Goal: Register for event/course

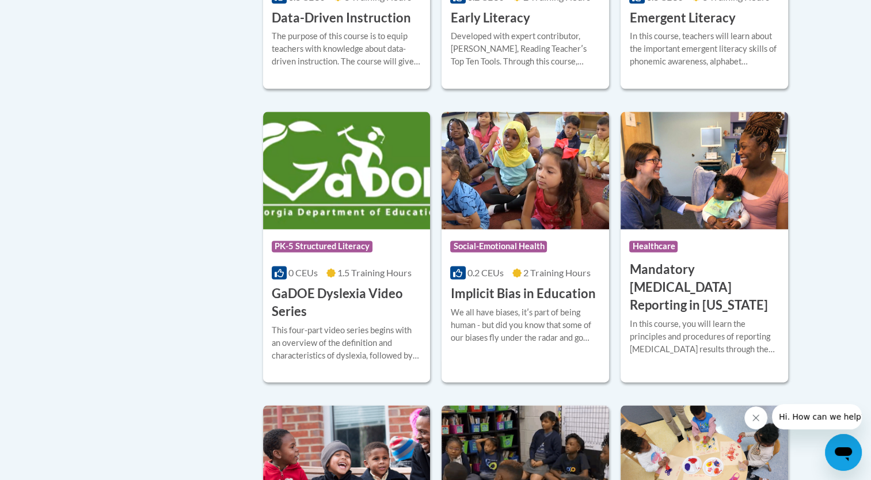
scroll to position [1420, 0]
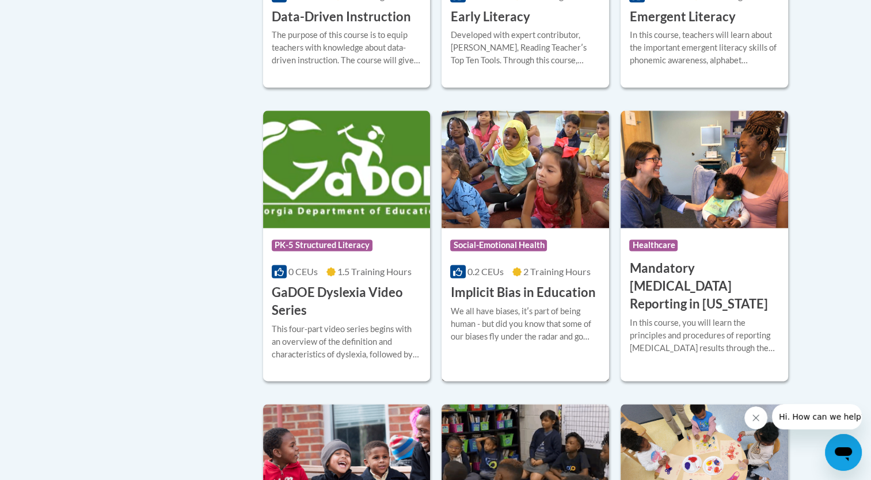
click at [579, 305] on div at bounding box center [525, 304] width 150 height 1
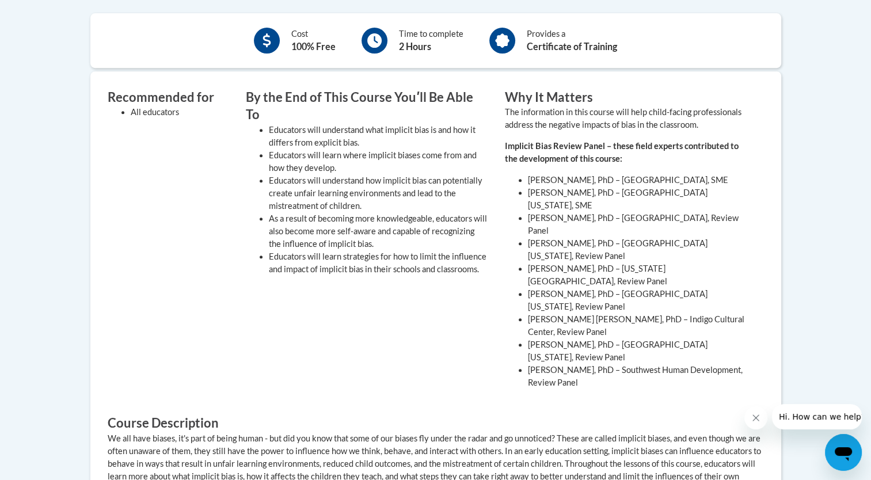
scroll to position [479, 0]
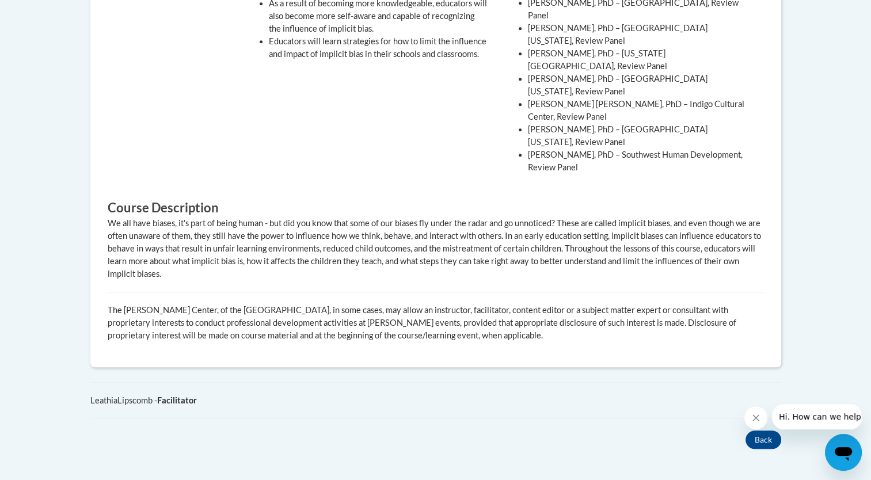
click at [833, 266] on body "This site uses cookies to help improve your learning experience. By continuing …" at bounding box center [435, 15] width 871 height 1414
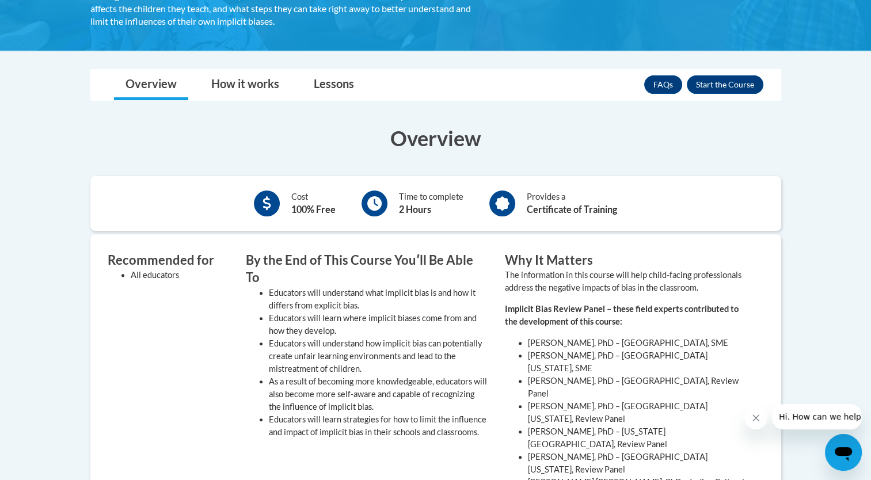
scroll to position [303, 0]
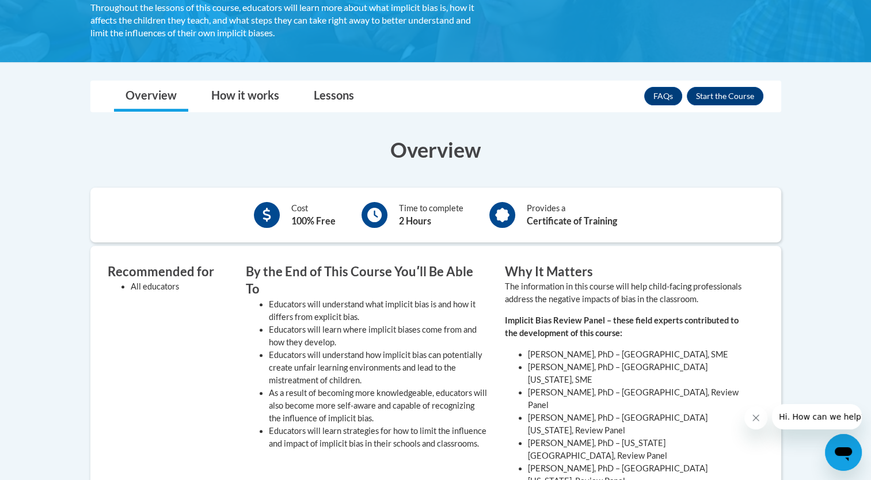
click at [722, 358] on li "[PERSON_NAME], PhD – [GEOGRAPHIC_DATA], SME" at bounding box center [637, 354] width 219 height 13
click at [728, 98] on button "Enroll" at bounding box center [724, 96] width 77 height 18
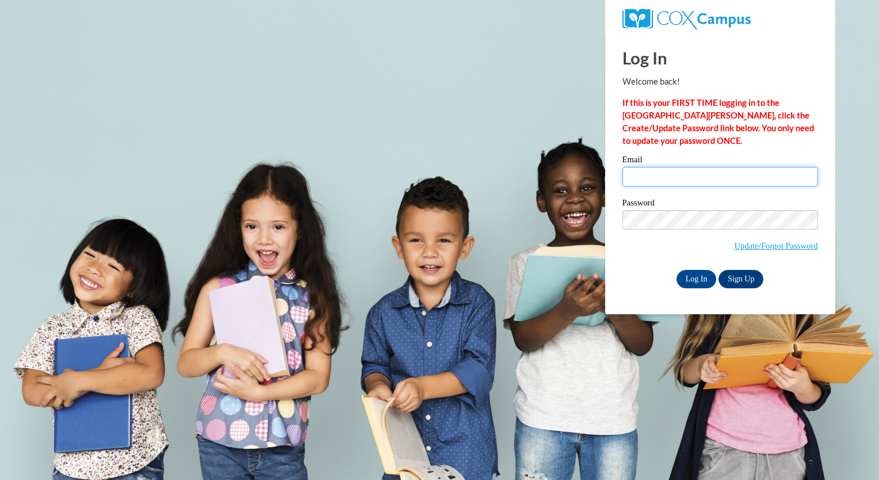
click at [678, 180] on input "Email" at bounding box center [721, 177] width 196 height 20
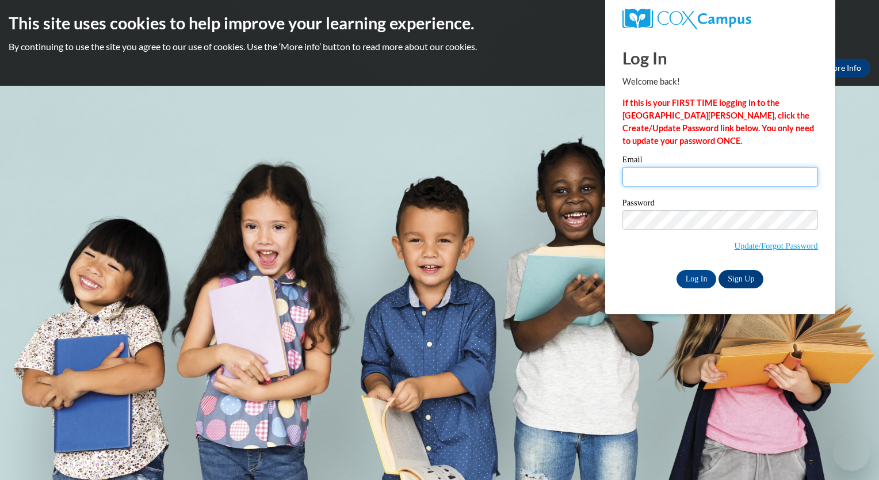
type input "[EMAIL_ADDRESS][DOMAIN_NAME]"
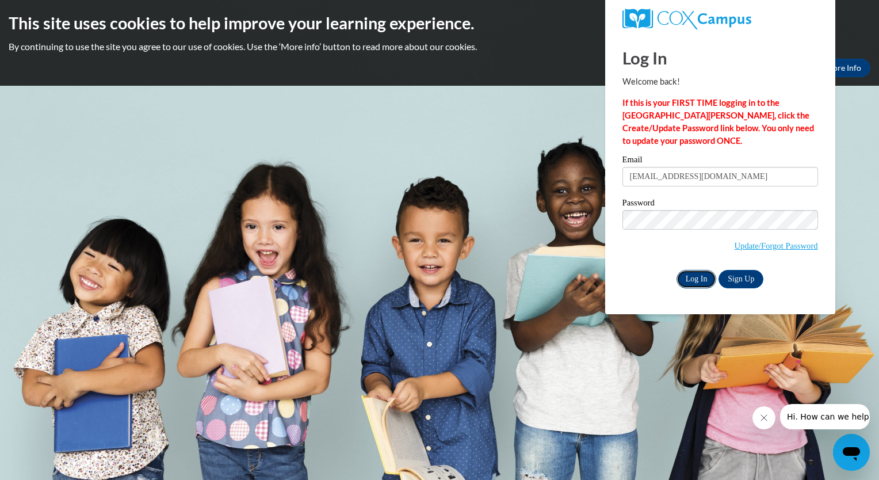
click at [703, 281] on input "Log In" at bounding box center [697, 279] width 40 height 18
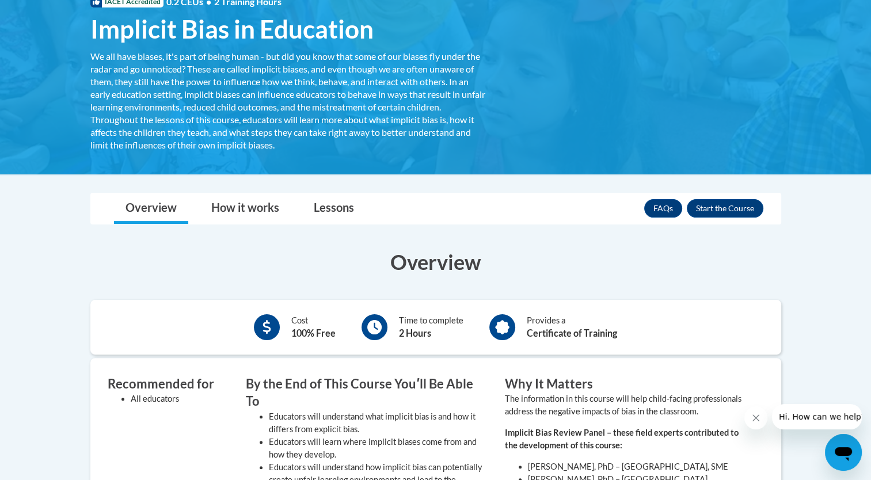
scroll to position [190, 0]
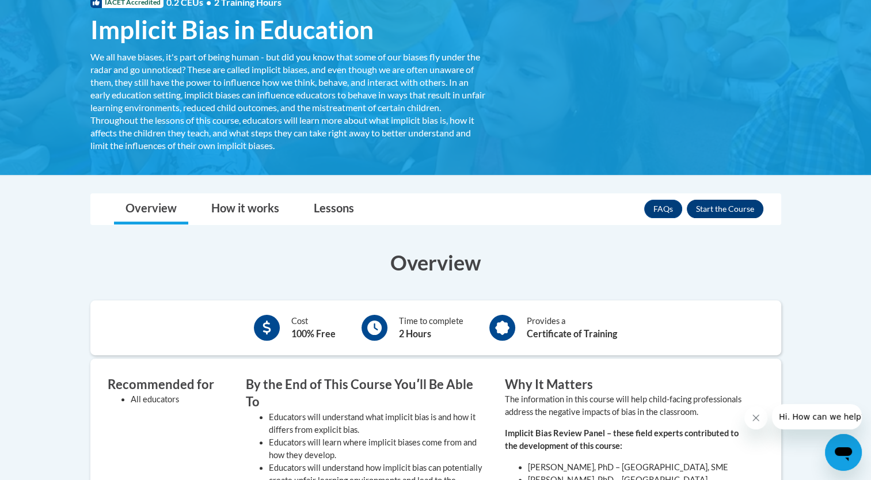
click at [728, 210] on button "Enroll" at bounding box center [724, 209] width 77 height 18
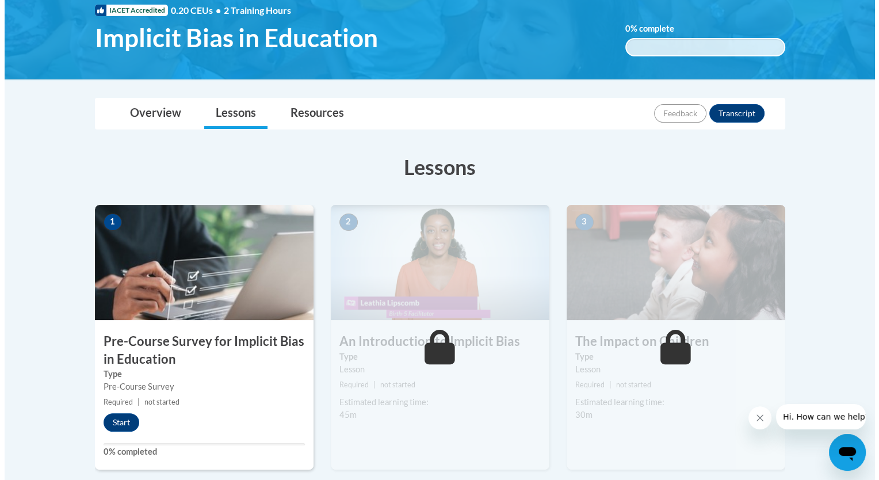
scroll to position [184, 0]
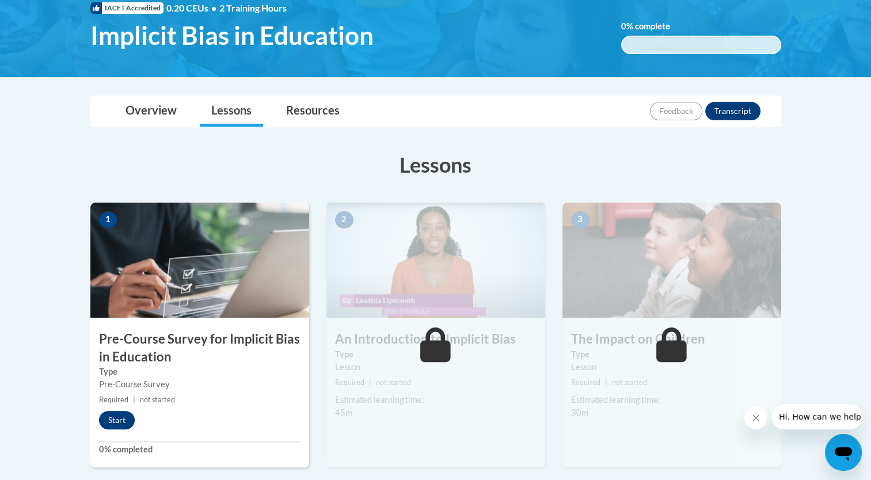
click at [121, 425] on button "Start" at bounding box center [117, 420] width 36 height 18
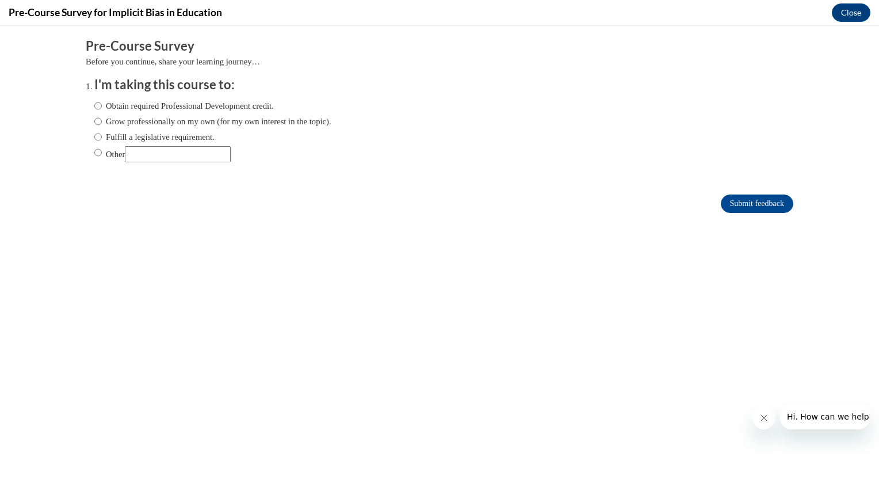
scroll to position [0, 0]
click at [94, 115] on input "Grow professionally on my own (for my own interest in the topic)." at bounding box center [97, 121] width 7 height 13
radio input "true"
click at [94, 106] on input "Obtain required Professional Development credit." at bounding box center [97, 106] width 7 height 13
radio input "true"
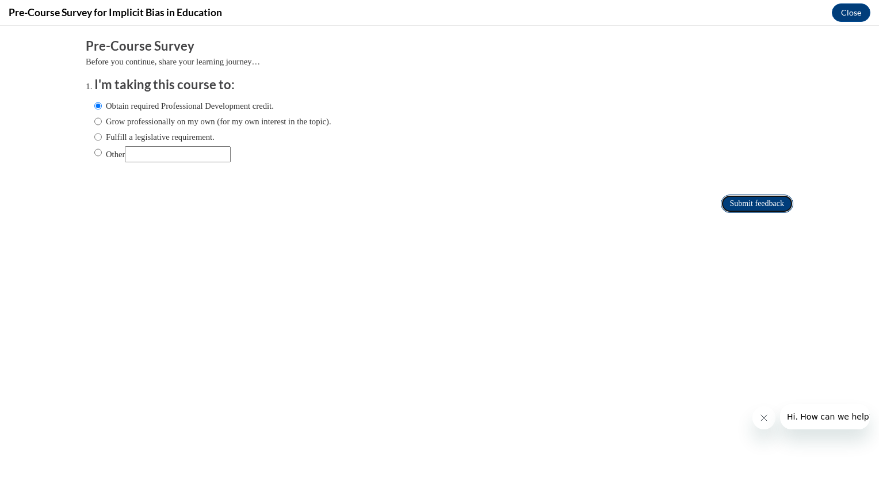
click at [750, 207] on input "Submit feedback" at bounding box center [757, 203] width 72 height 18
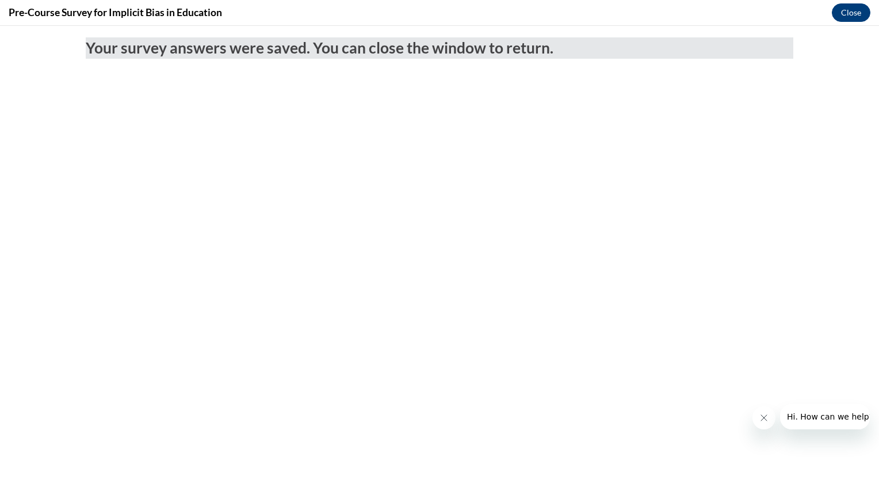
click at [853, 12] on button "Close" at bounding box center [851, 12] width 39 height 18
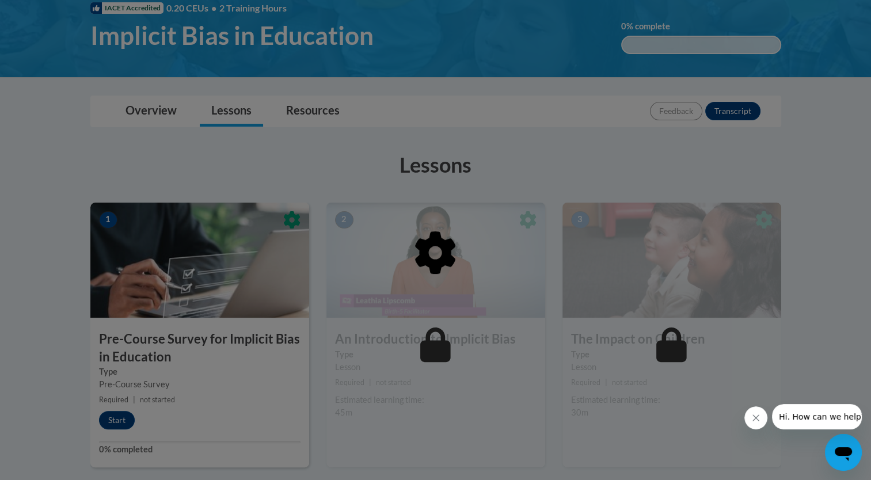
click at [110, 424] on div at bounding box center [435, 240] width 871 height 480
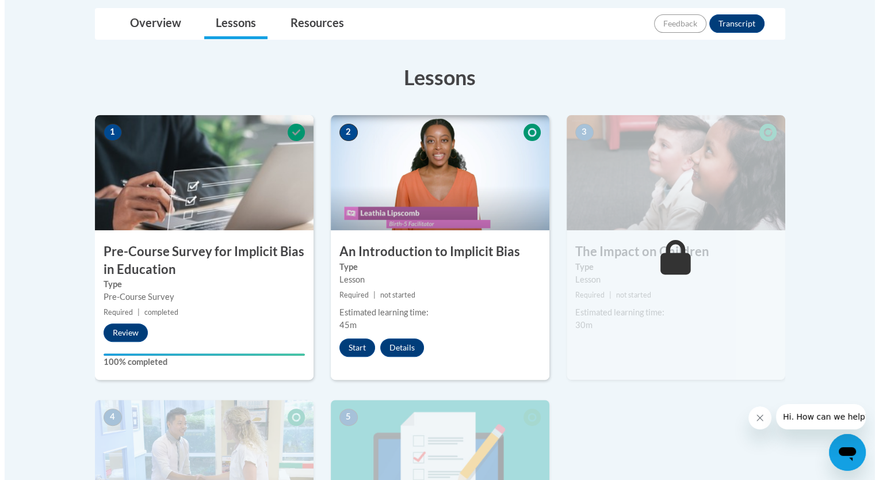
scroll to position [274, 0]
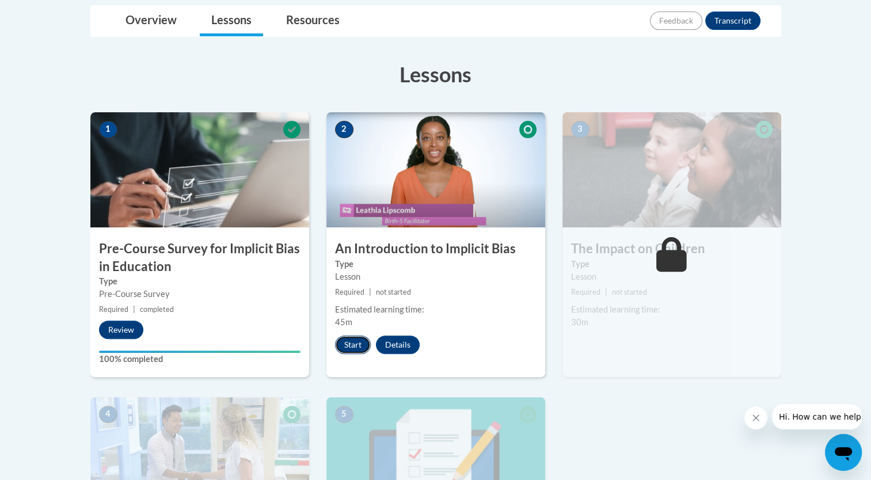
click at [351, 349] on button "Start" at bounding box center [353, 344] width 36 height 18
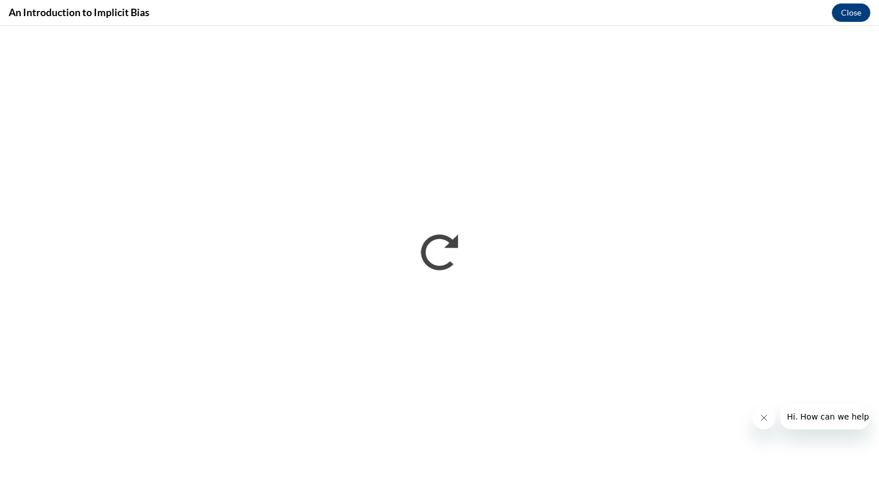
scroll to position [0, 0]
